Goal: Information Seeking & Learning: Learn about a topic

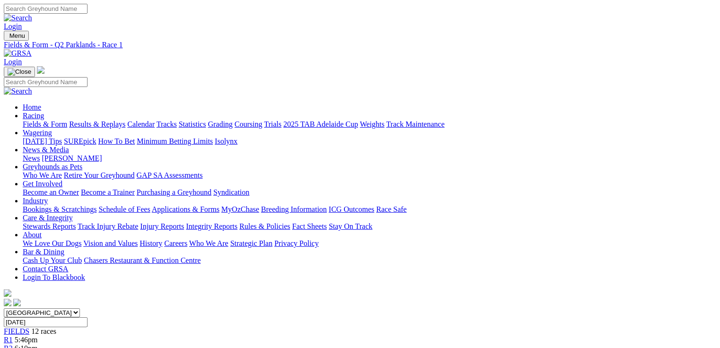
click at [13, 344] on link "R2" at bounding box center [8, 348] width 9 height 8
click at [80, 308] on select "South Australia New South Wales Northern Territory Queensland Tasmania Victoria…" at bounding box center [42, 312] width 76 height 9
select select "QLD"
click at [64, 308] on select "South Australia New South Wales Northern Territory Queensland Tasmania Victoria…" at bounding box center [42, 312] width 76 height 9
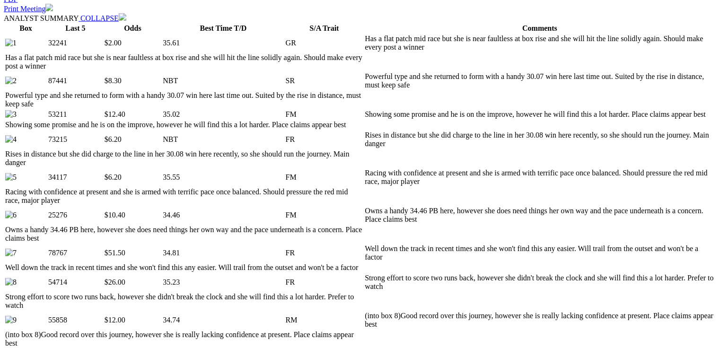
scroll to position [572, 0]
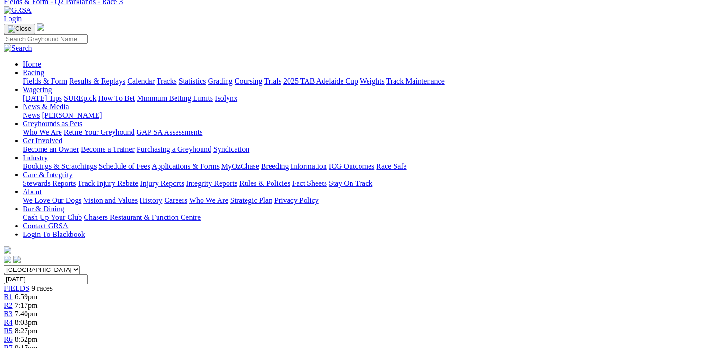
scroll to position [0, 0]
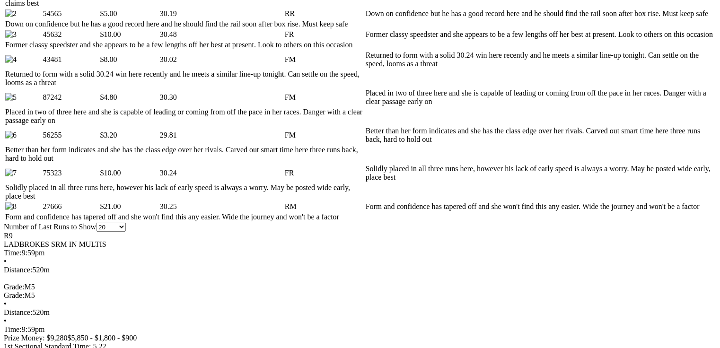
scroll to position [530, 0]
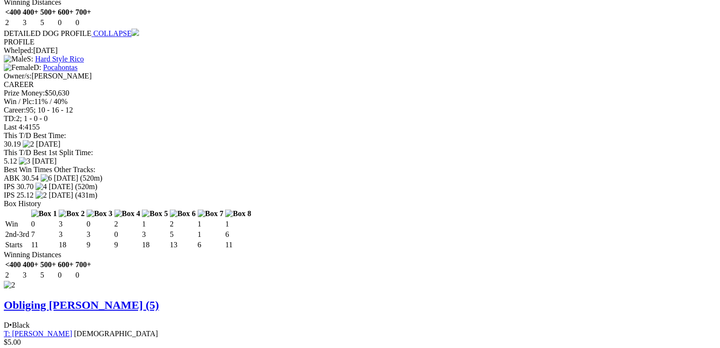
scroll to position [1362, 0]
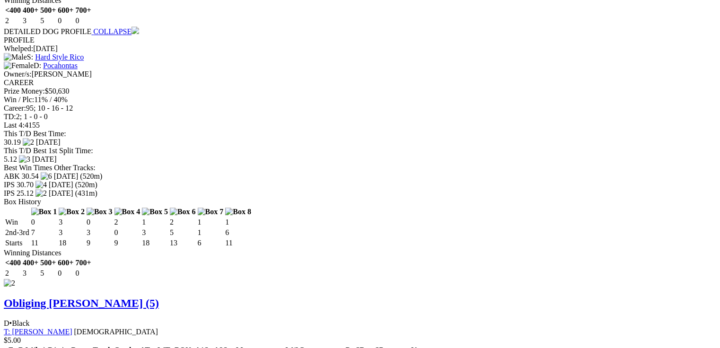
drag, startPoint x: 44, startPoint y: 22, endPoint x: 271, endPoint y: 33, distance: 226.8
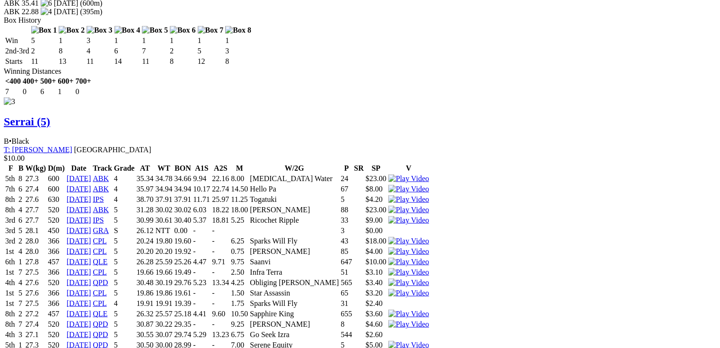
scroll to position [2175, 0]
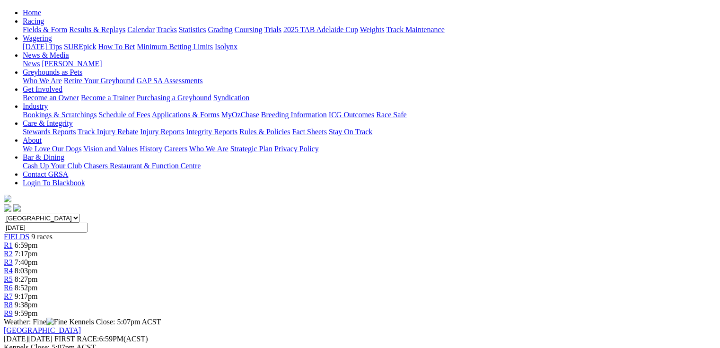
scroll to position [0, 0]
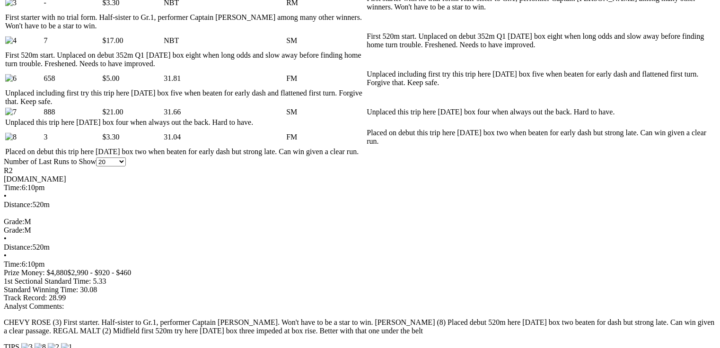
scroll to position [605, 0]
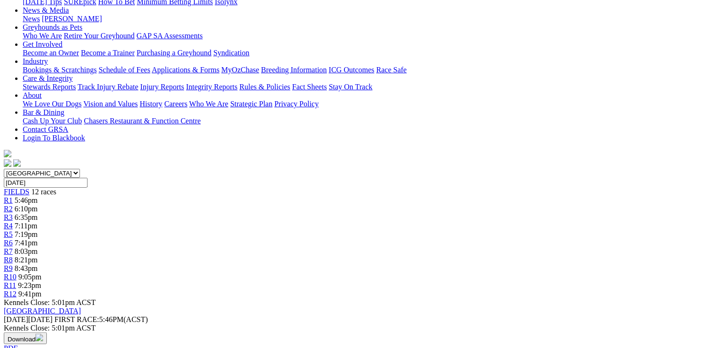
scroll to position [0, 0]
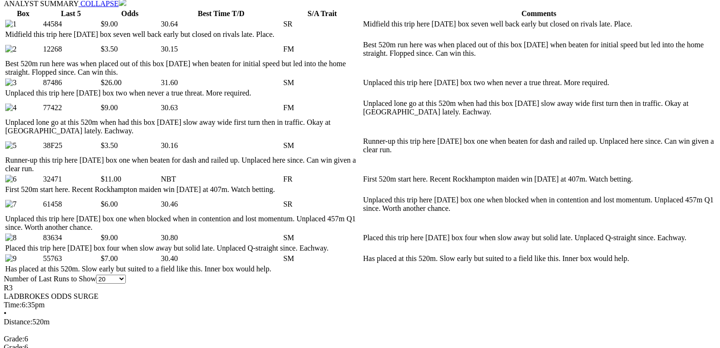
scroll to position [530, 0]
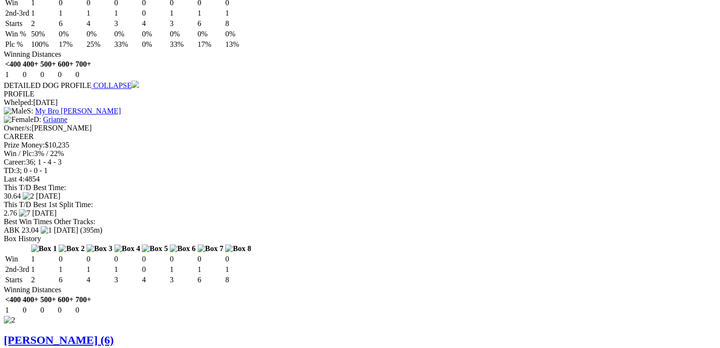
scroll to position [1249, 0]
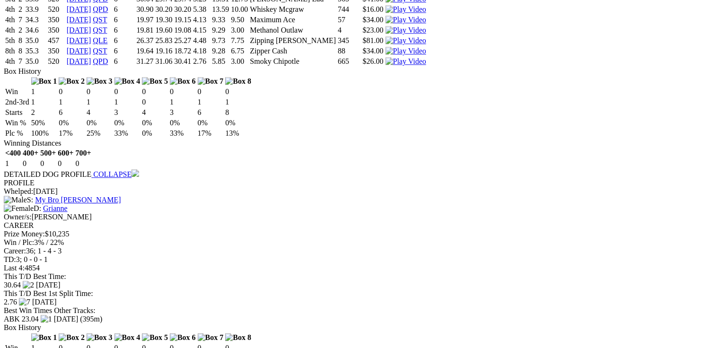
drag, startPoint x: 218, startPoint y: 135, endPoint x: 242, endPoint y: 140, distance: 24.7
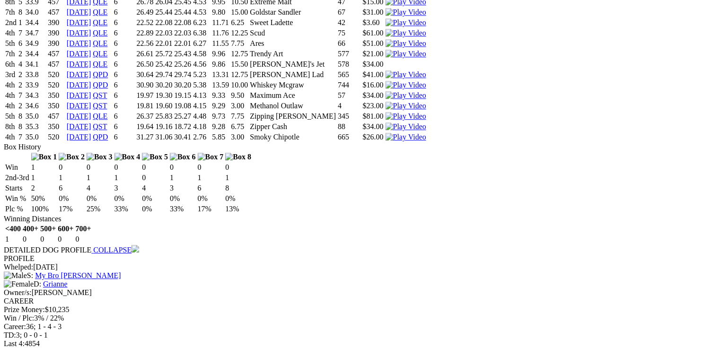
scroll to position [0, 0]
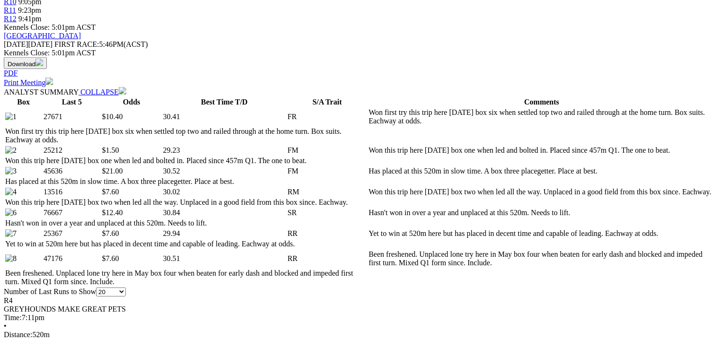
scroll to position [416, 0]
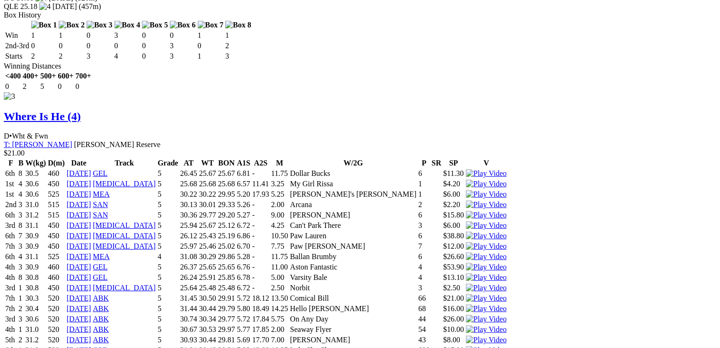
scroll to position [2157, 0]
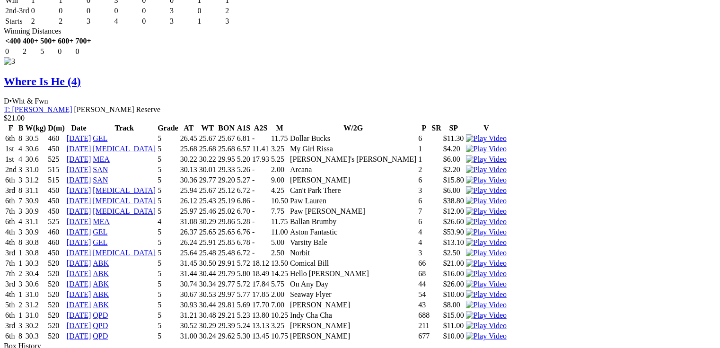
drag, startPoint x: 281, startPoint y: 254, endPoint x: 297, endPoint y: 254, distance: 16.1
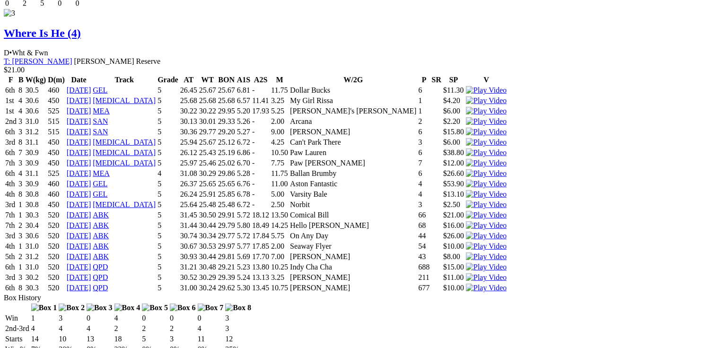
scroll to position [2212, 0]
